Goal: Information Seeking & Learning: Compare options

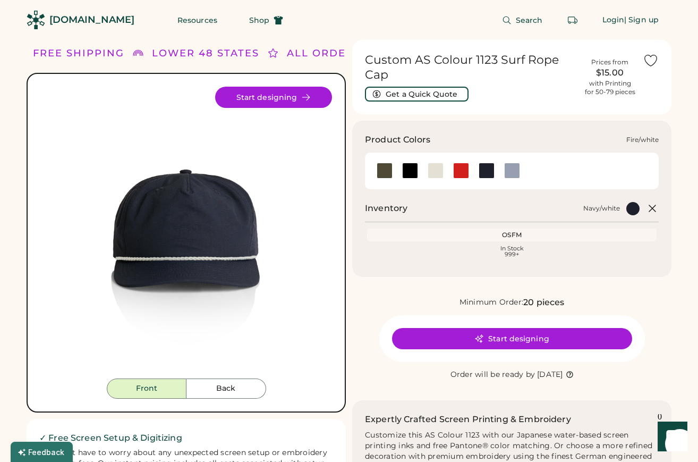
click at [457, 172] on div at bounding box center [461, 171] width 16 height 16
click at [488, 172] on div at bounding box center [487, 171] width 16 height 16
click at [466, 174] on div at bounding box center [461, 171] width 16 height 16
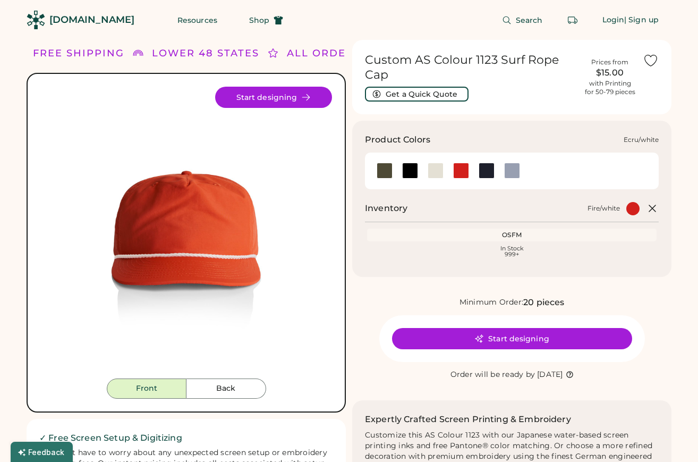
click at [443, 173] on div at bounding box center [436, 171] width 16 height 16
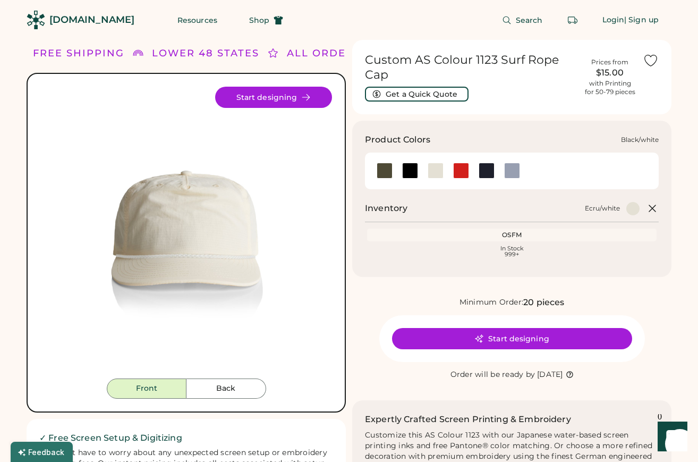
click at [410, 171] on div at bounding box center [410, 171] width 16 height 16
click at [393, 172] on div at bounding box center [383, 171] width 25 height 16
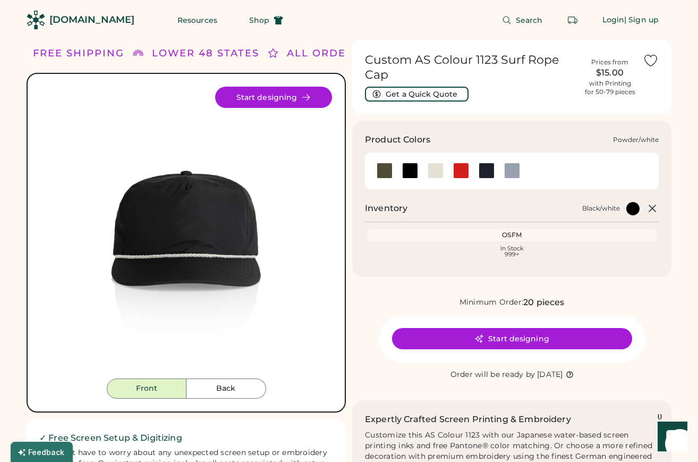
click at [506, 168] on div at bounding box center [512, 171] width 16 height 16
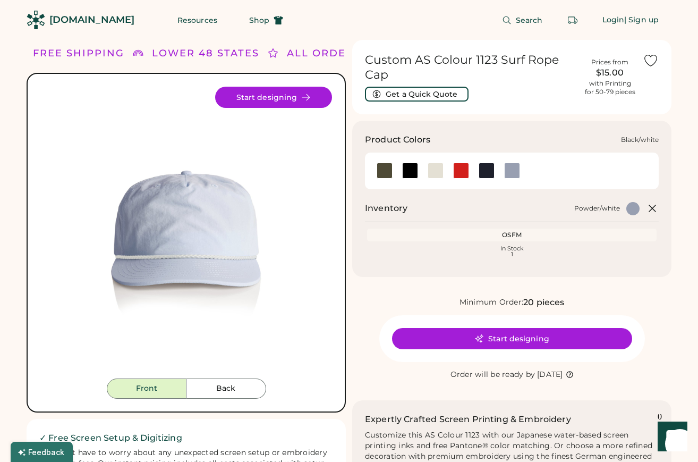
click at [409, 171] on div at bounding box center [410, 171] width 16 height 16
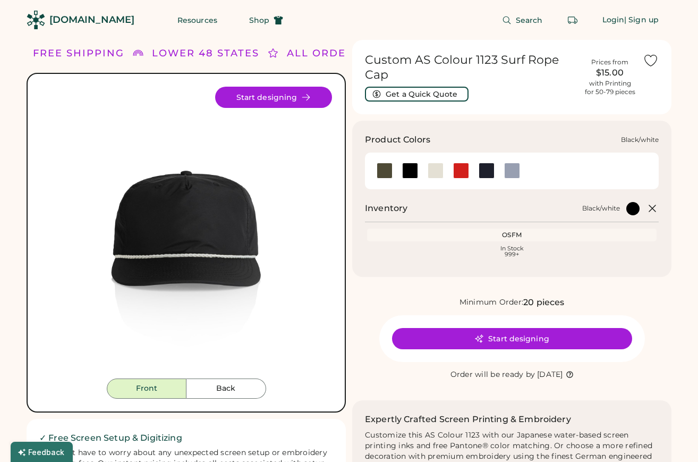
click at [398, 169] on div at bounding box center [409, 171] width 25 height 16
click at [388, 174] on div at bounding box center [385, 171] width 16 height 16
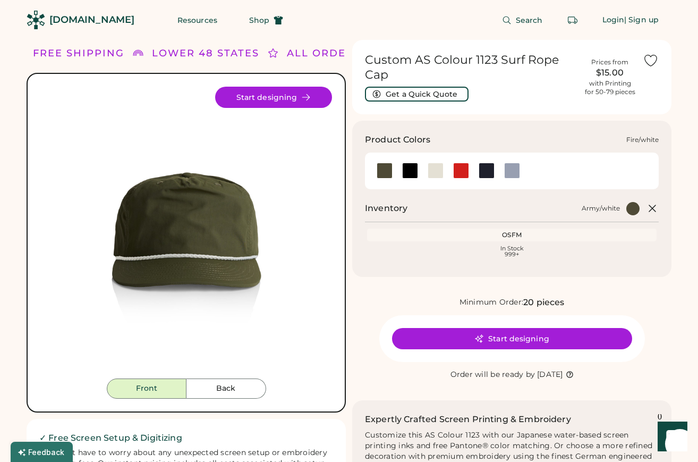
click at [461, 174] on div at bounding box center [461, 171] width 16 height 16
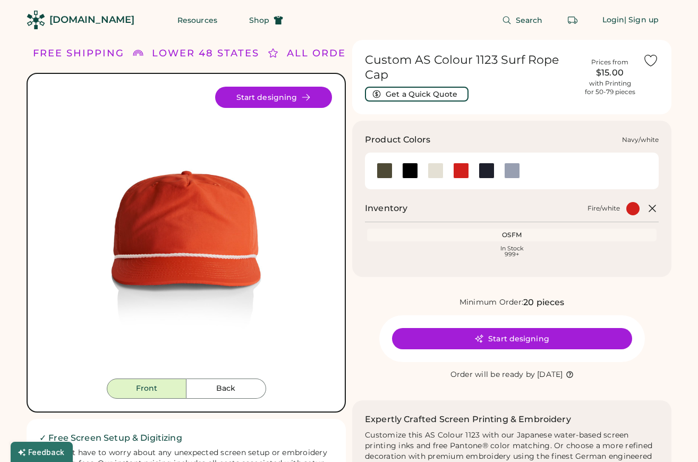
click at [492, 174] on div at bounding box center [487, 171] width 16 height 16
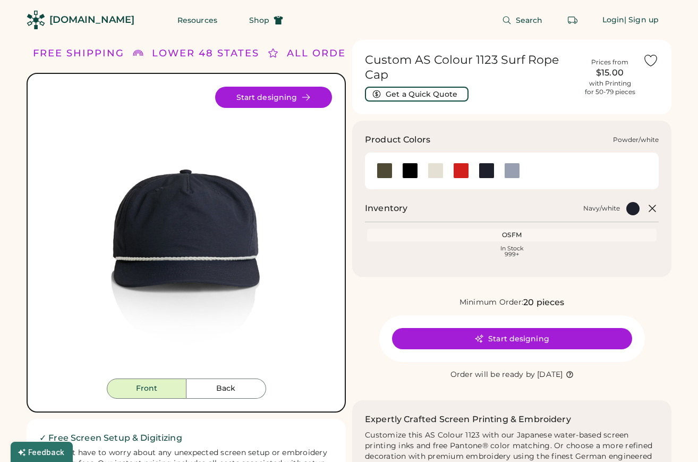
click at [512, 174] on div at bounding box center [512, 171] width 16 height 16
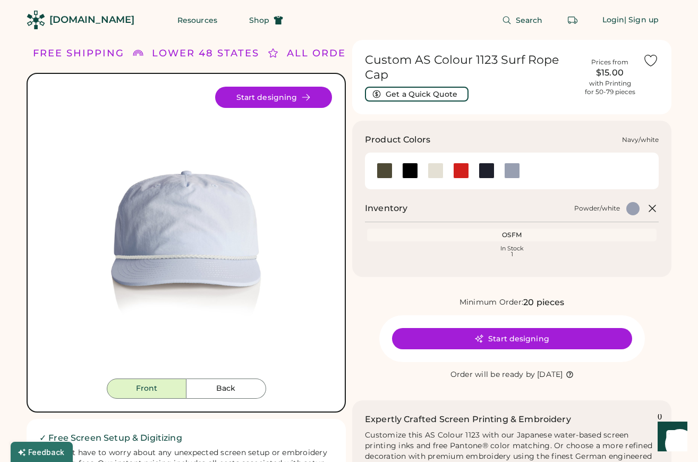
click at [491, 172] on div at bounding box center [487, 171] width 16 height 16
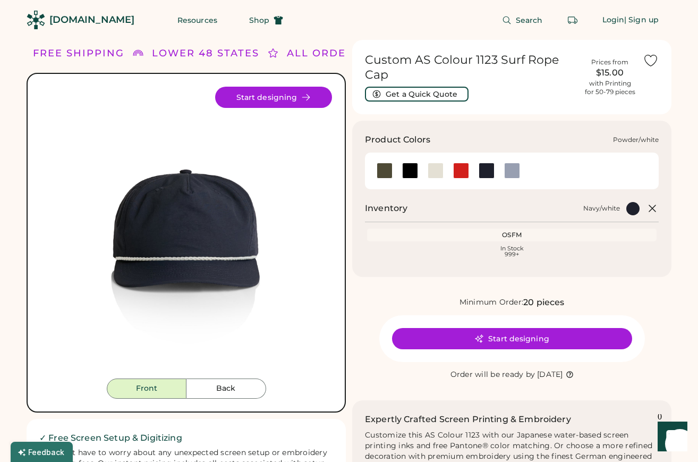
click at [514, 172] on div at bounding box center [512, 171] width 16 height 16
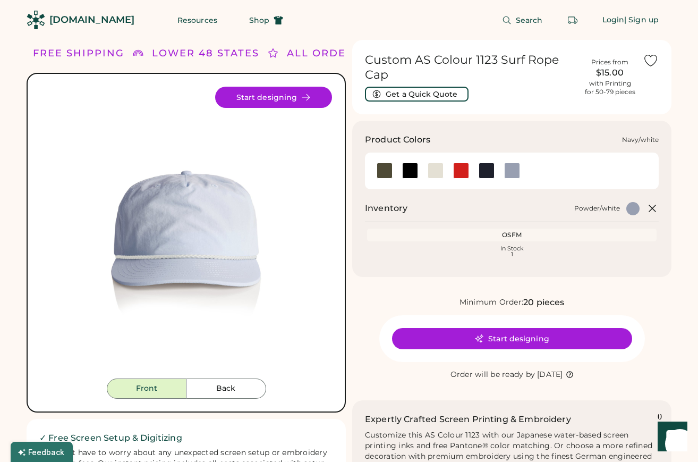
click at [487, 172] on div at bounding box center [487, 171] width 16 height 16
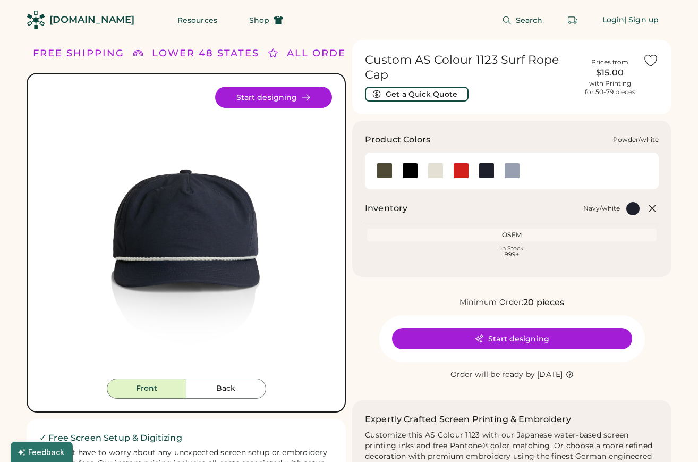
click at [513, 173] on div at bounding box center [512, 171] width 16 height 16
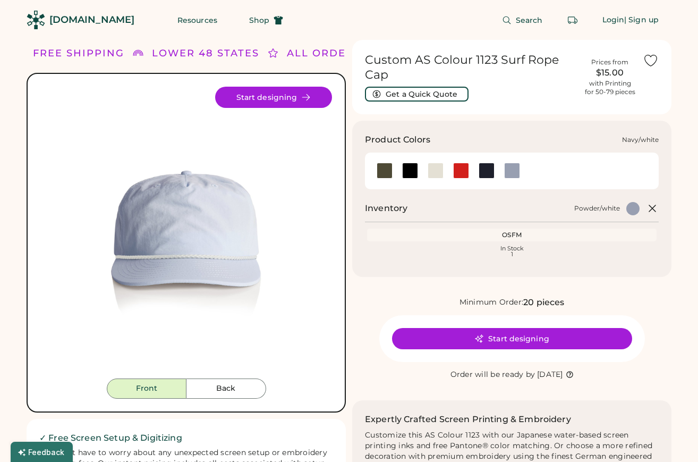
click at [489, 174] on div at bounding box center [487, 171] width 16 height 16
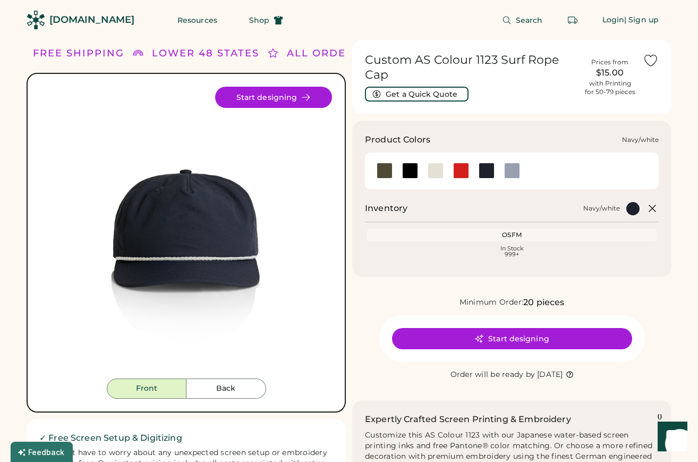
click at [462, 173] on div at bounding box center [461, 171] width 16 height 16
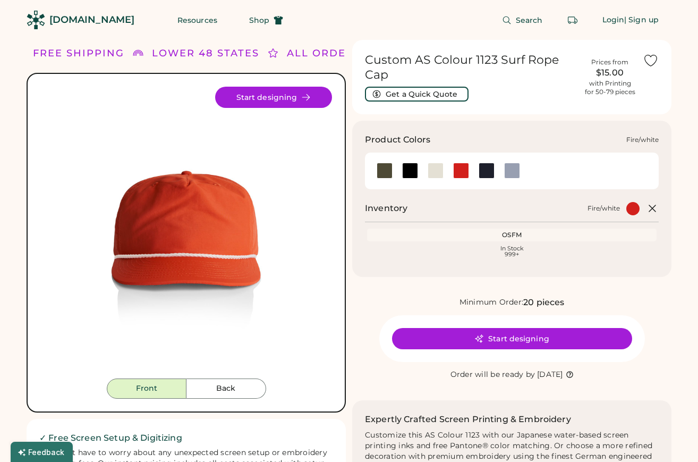
click at [448, 172] on div at bounding box center [460, 171] width 25 height 16
click at [455, 172] on div at bounding box center [461, 171] width 16 height 16
click at [427, 172] on div at bounding box center [434, 171] width 25 height 16
click at [438, 172] on div at bounding box center [436, 171] width 16 height 16
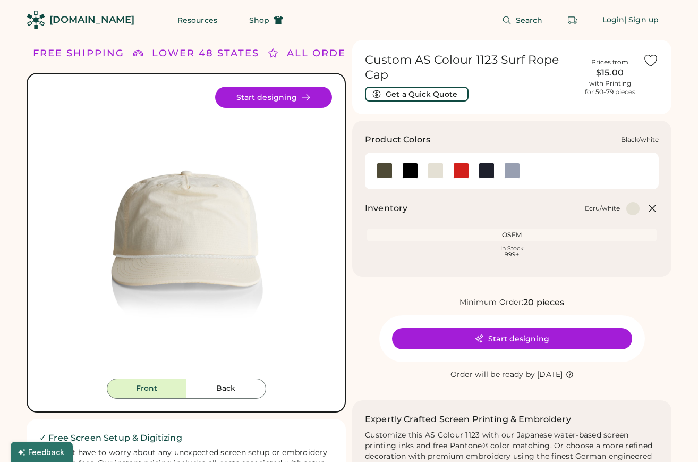
click at [420, 173] on div at bounding box center [409, 171] width 25 height 16
click at [410, 173] on div at bounding box center [410, 171] width 16 height 16
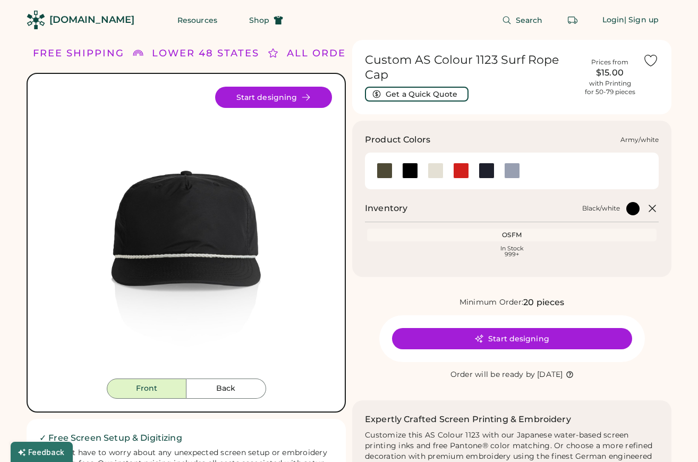
click at [378, 173] on div at bounding box center [385, 171] width 16 height 16
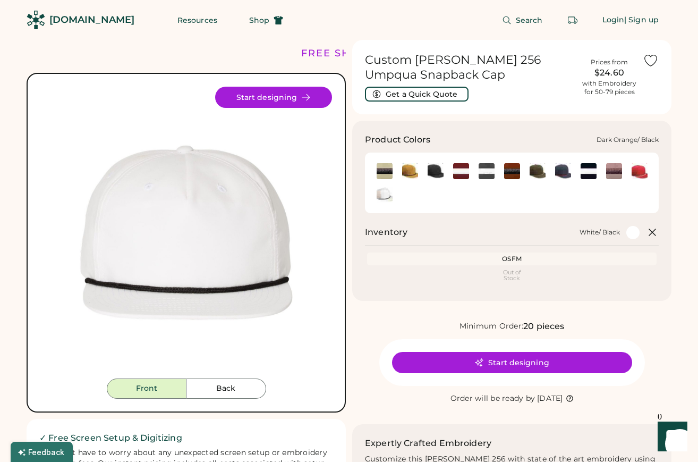
drag, startPoint x: 512, startPoint y: 174, endPoint x: 519, endPoint y: 175, distance: 7.5
click at [512, 174] on img at bounding box center [512, 171] width 16 height 16
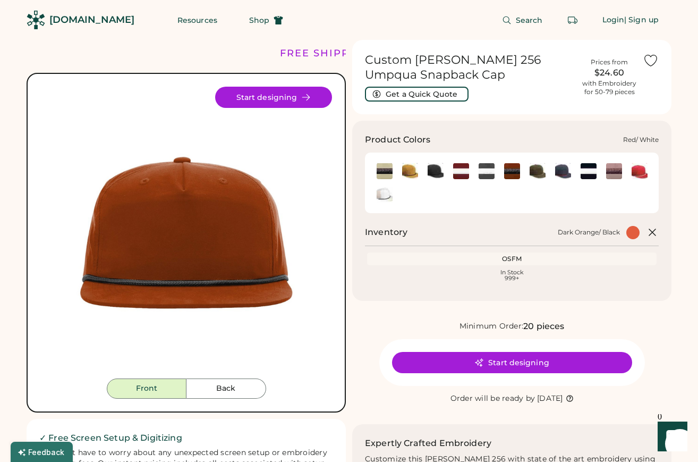
click at [636, 172] on img at bounding box center [640, 171] width 16 height 16
click at [410, 176] on img at bounding box center [410, 171] width 16 height 16
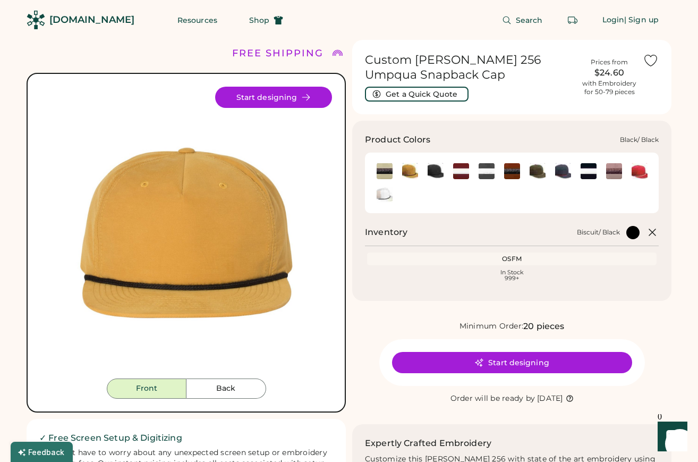
click at [462, 173] on img at bounding box center [461, 171] width 16 height 16
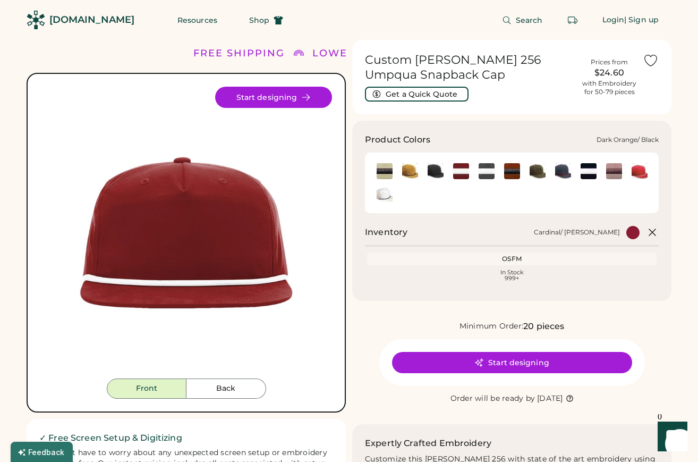
click at [515, 173] on img at bounding box center [512, 171] width 16 height 16
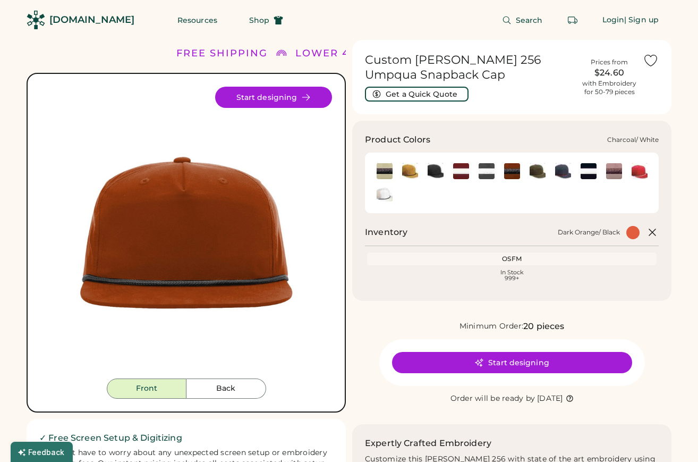
click at [488, 173] on img at bounding box center [487, 171] width 16 height 16
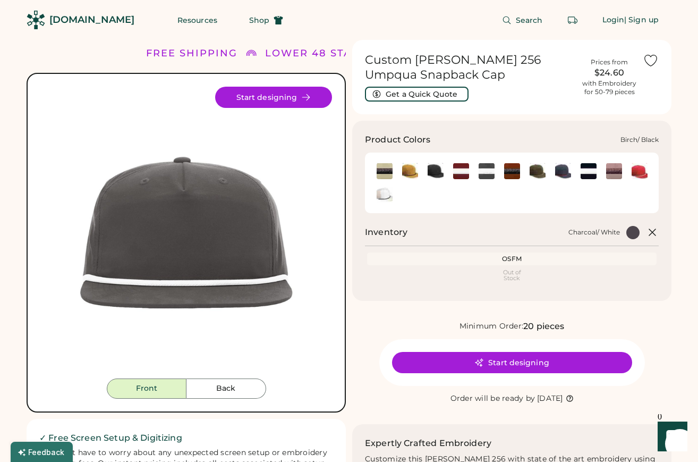
click at [387, 173] on img at bounding box center [385, 171] width 16 height 16
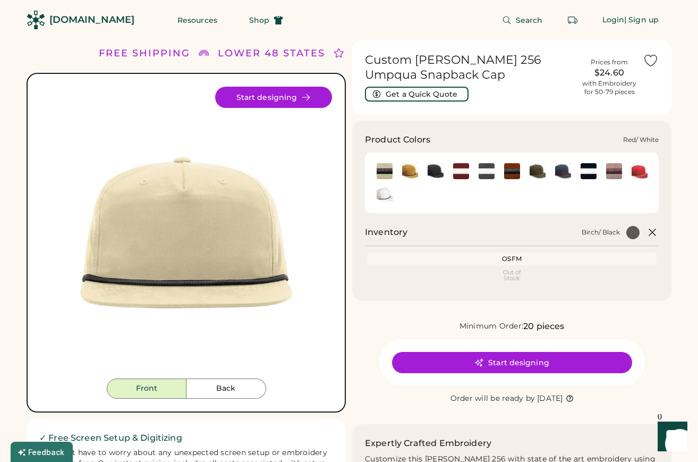
click at [639, 173] on img at bounding box center [640, 171] width 16 height 16
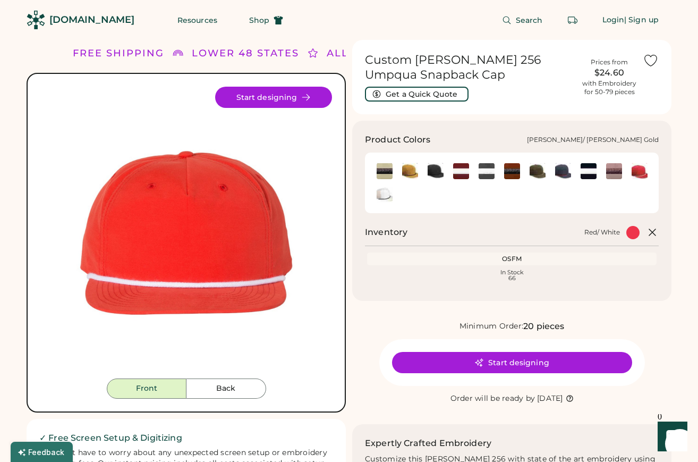
click at [539, 173] on img at bounding box center [538, 171] width 16 height 16
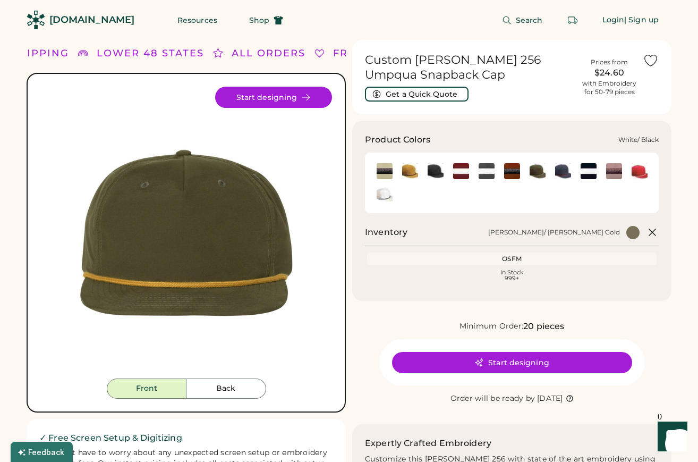
click at [387, 195] on img at bounding box center [385, 195] width 16 height 16
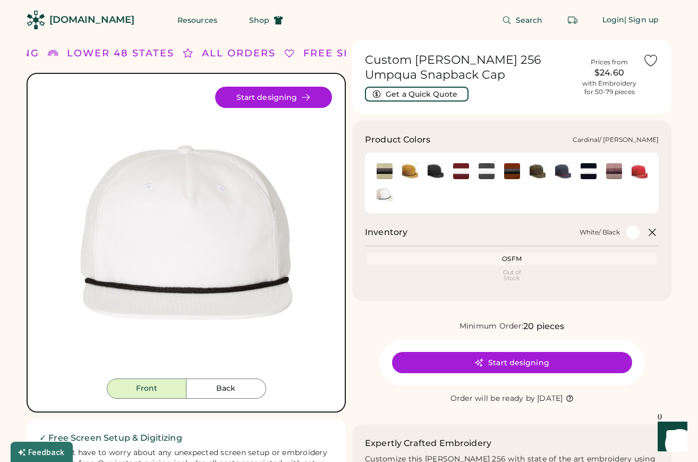
click at [462, 174] on img at bounding box center [461, 171] width 16 height 16
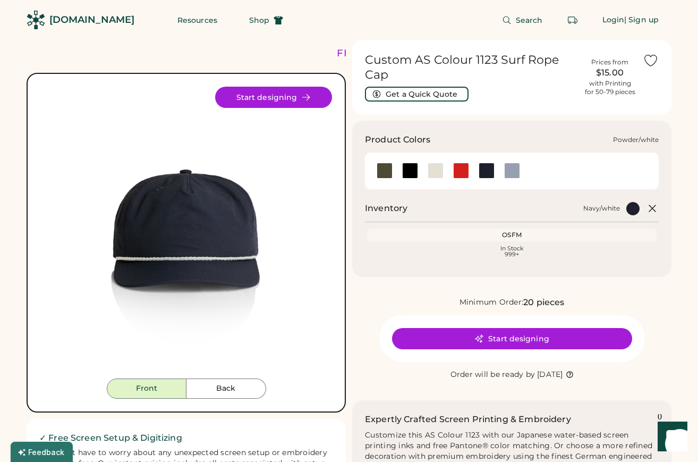
click at [503, 173] on div at bounding box center [511, 171] width 25 height 16
click at [512, 173] on div at bounding box center [512, 171] width 16 height 16
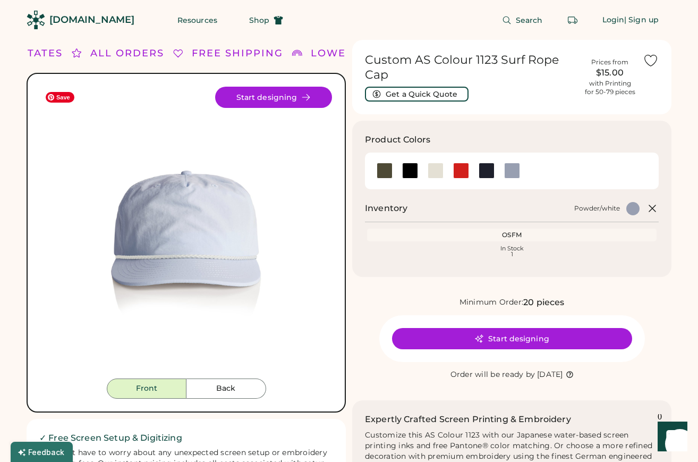
click at [194, 235] on img at bounding box center [186, 233] width 292 height 292
click at [215, 243] on img at bounding box center [186, 233] width 292 height 292
click at [484, 172] on div at bounding box center [487, 171] width 16 height 16
